Goal: Transaction & Acquisition: Download file/media

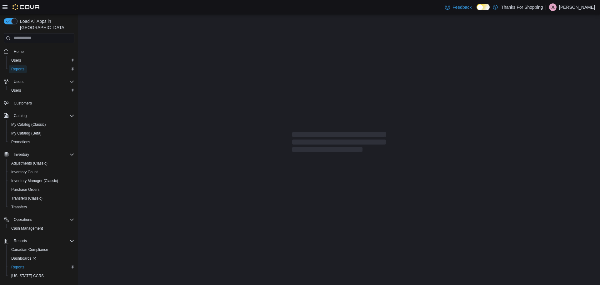
click at [20, 67] on span "Reports" at bounding box center [17, 69] width 13 height 5
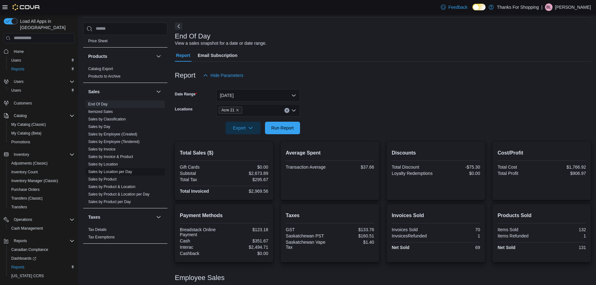
scroll to position [379, 0]
click at [102, 103] on link "End Of Day" at bounding box center [97, 103] width 19 height 4
click at [275, 92] on button "[DATE]" at bounding box center [258, 95] width 84 height 13
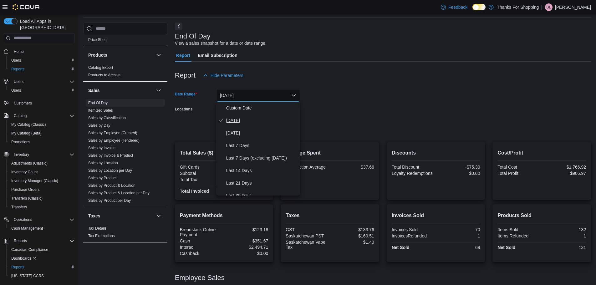
click at [232, 121] on span "[DATE]" at bounding box center [261, 121] width 71 height 8
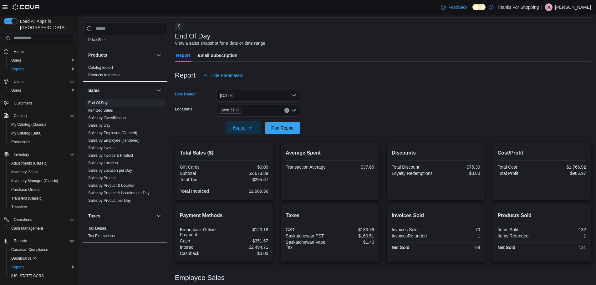
click at [254, 128] on span "Export" at bounding box center [243, 127] width 28 height 13
click at [254, 149] on button "Export to Pdf" at bounding box center [244, 153] width 36 height 13
